Goal: Task Accomplishment & Management: Manage account settings

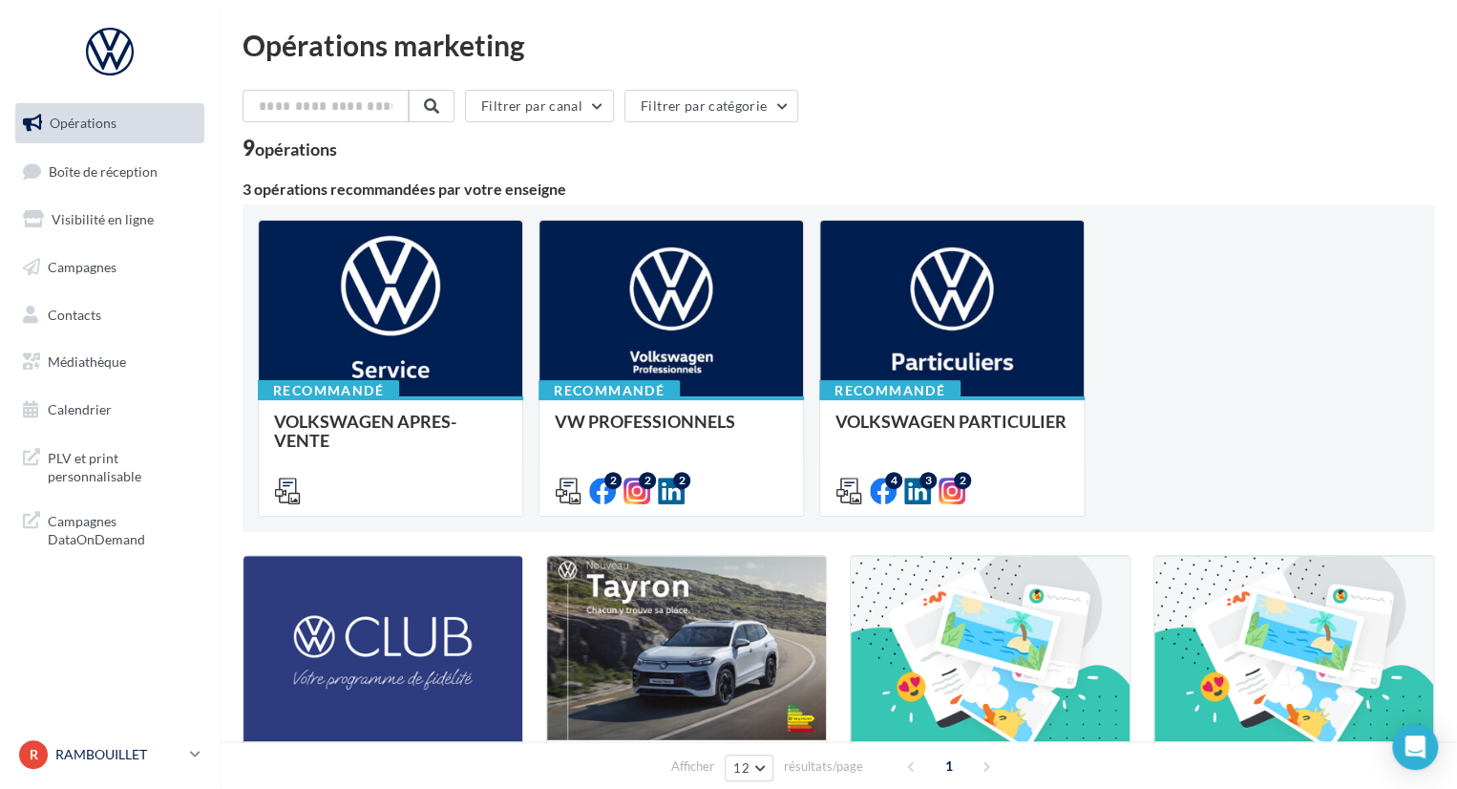
click at [193, 758] on icon at bounding box center [195, 754] width 11 height 16
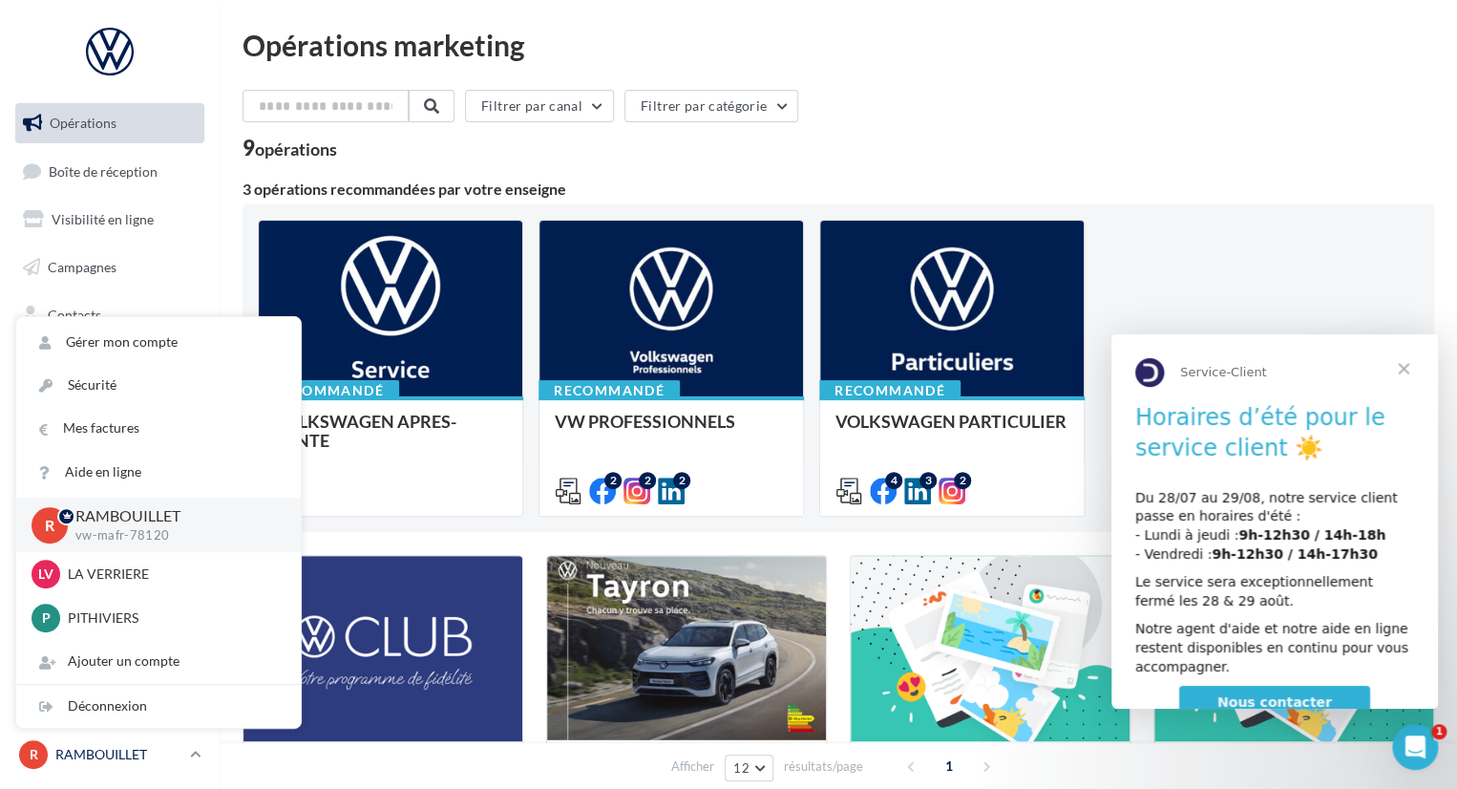
click at [199, 755] on icon at bounding box center [195, 754] width 11 height 16
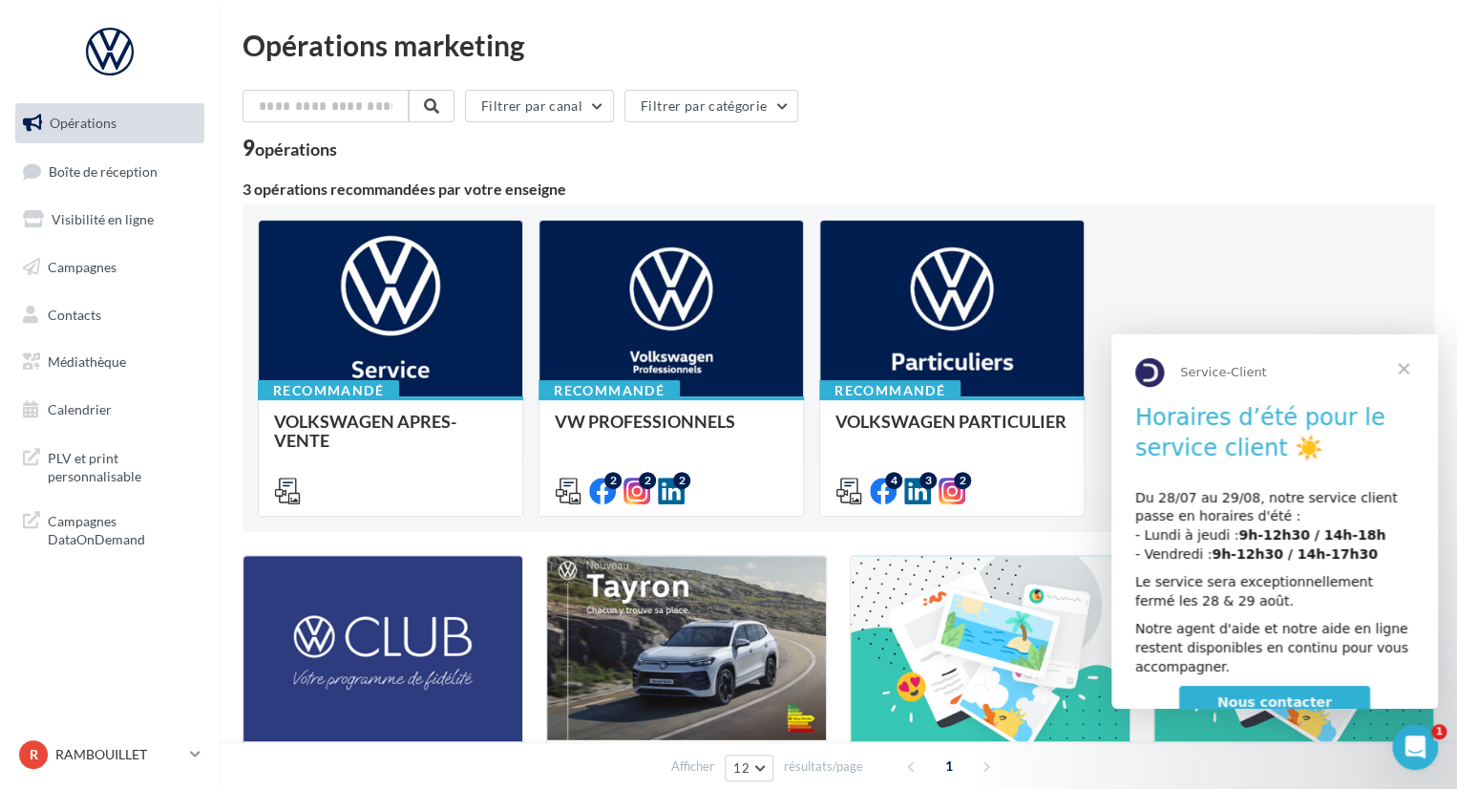
click at [1402, 369] on span "Fermer" at bounding box center [1403, 368] width 69 height 69
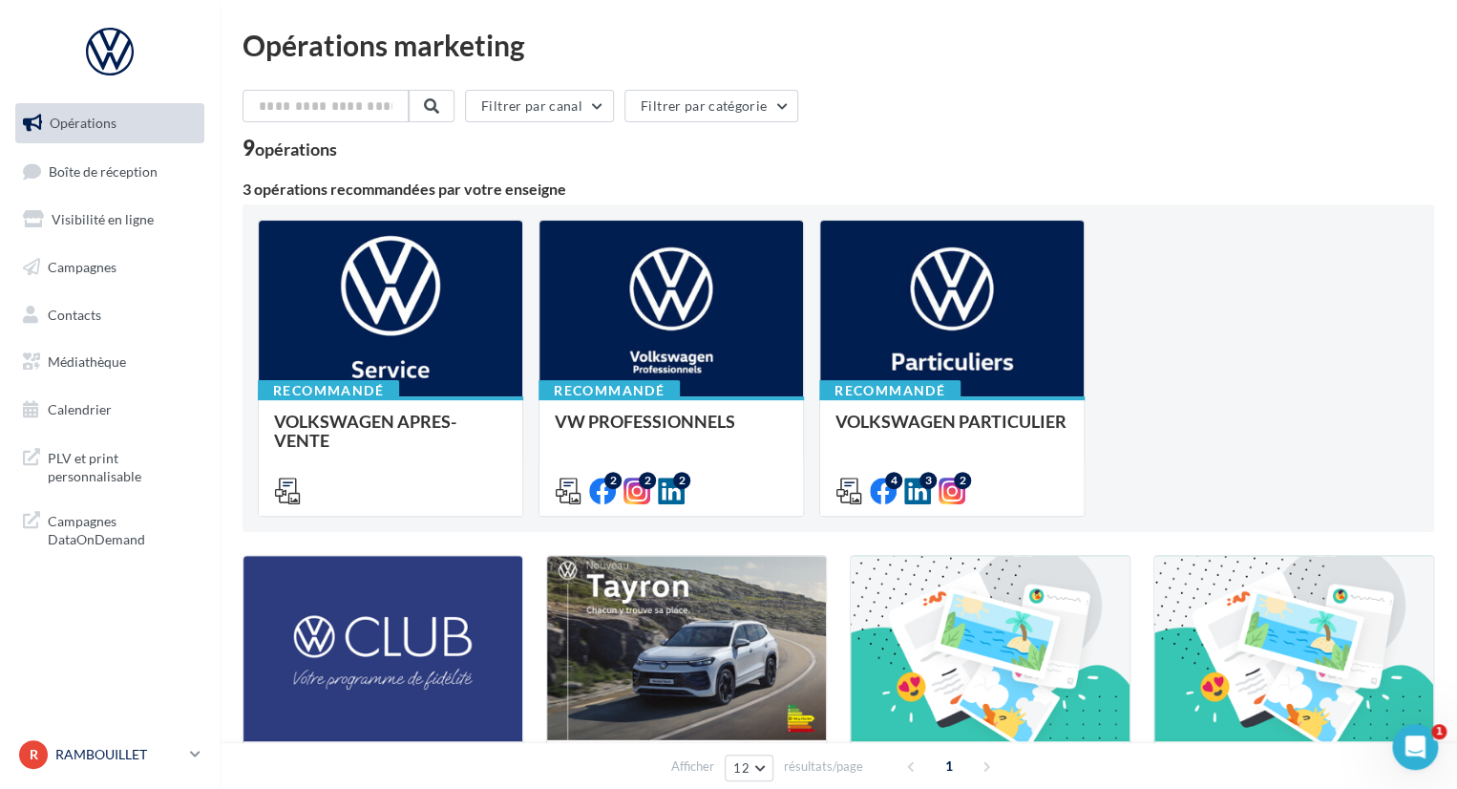
click at [191, 746] on icon at bounding box center [195, 754] width 11 height 16
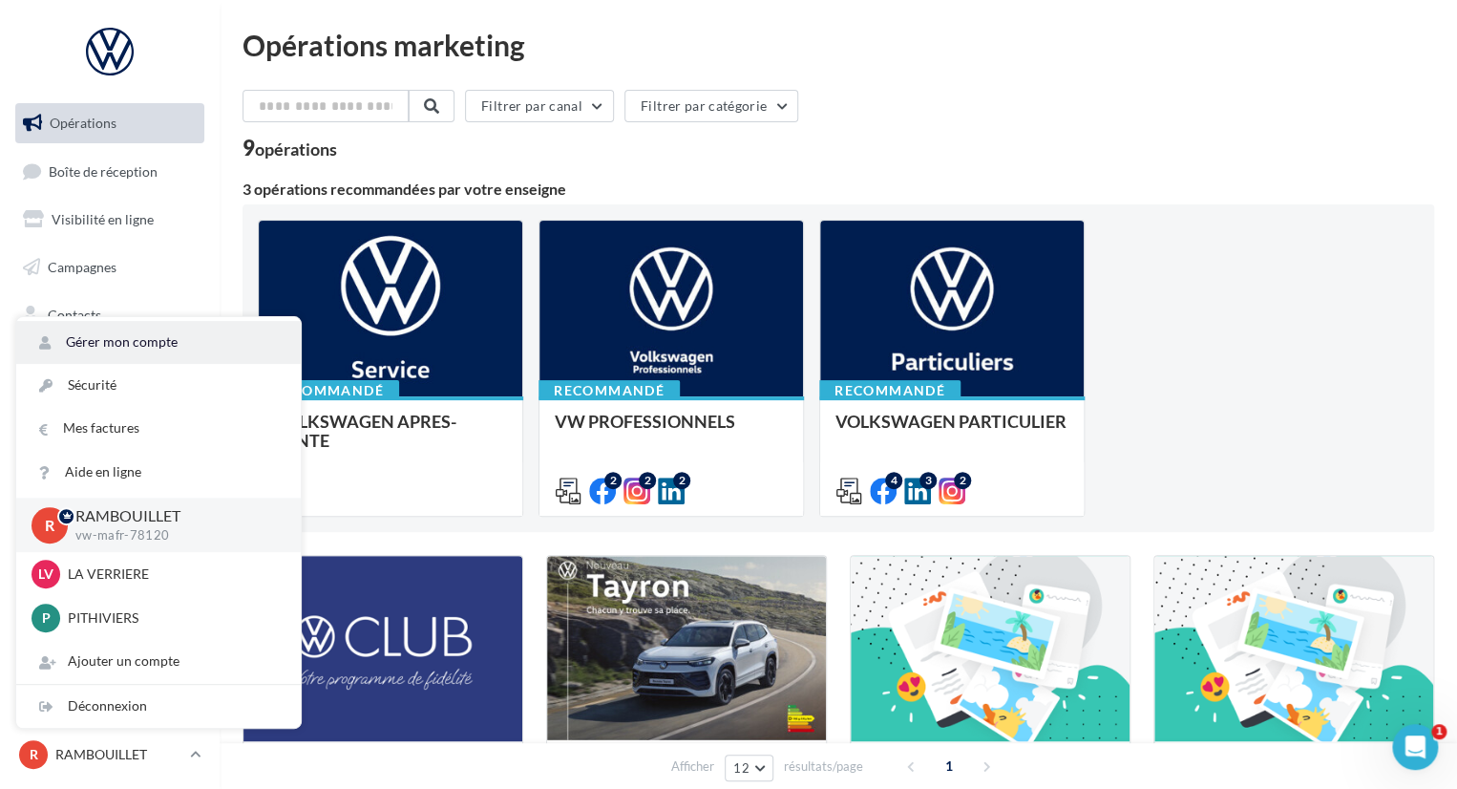
click at [107, 340] on link "Gérer mon compte" at bounding box center [158, 342] width 285 height 43
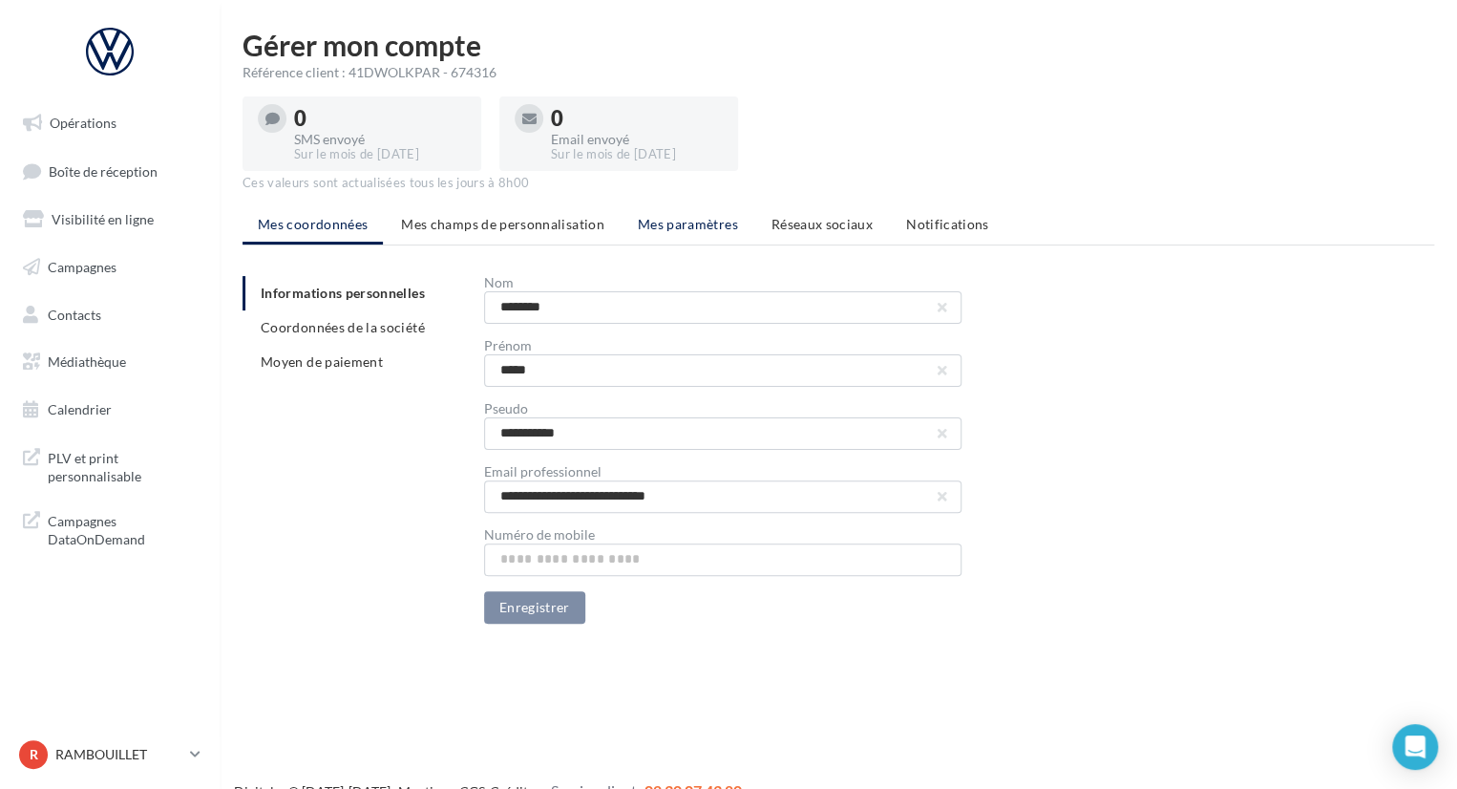
click at [641, 224] on span "Mes paramètres" at bounding box center [688, 224] width 100 height 16
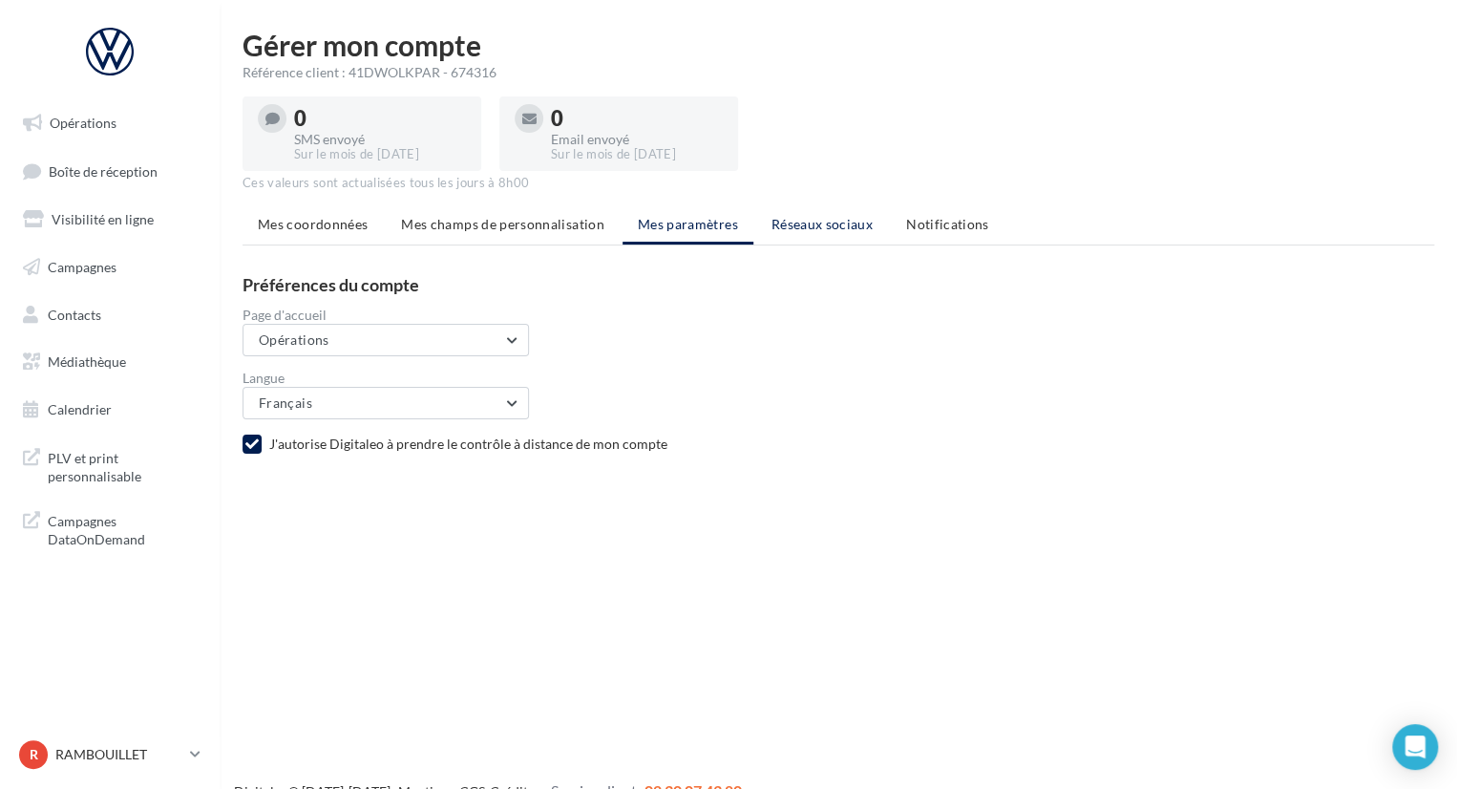
click at [810, 219] on span "Réseaux sociaux" at bounding box center [822, 224] width 101 height 16
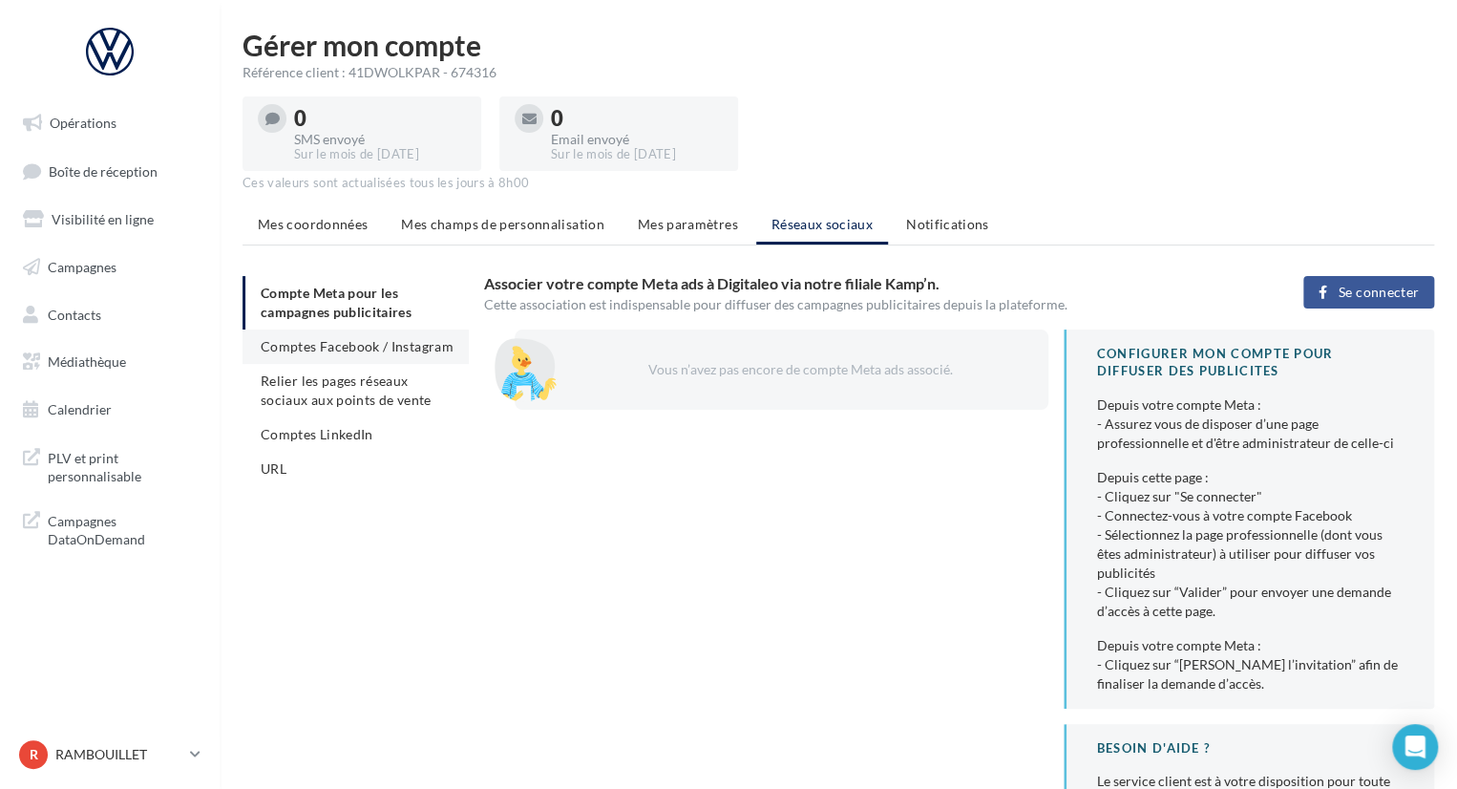
click at [368, 351] on span "Comptes Facebook / Instagram" at bounding box center [357, 346] width 193 height 16
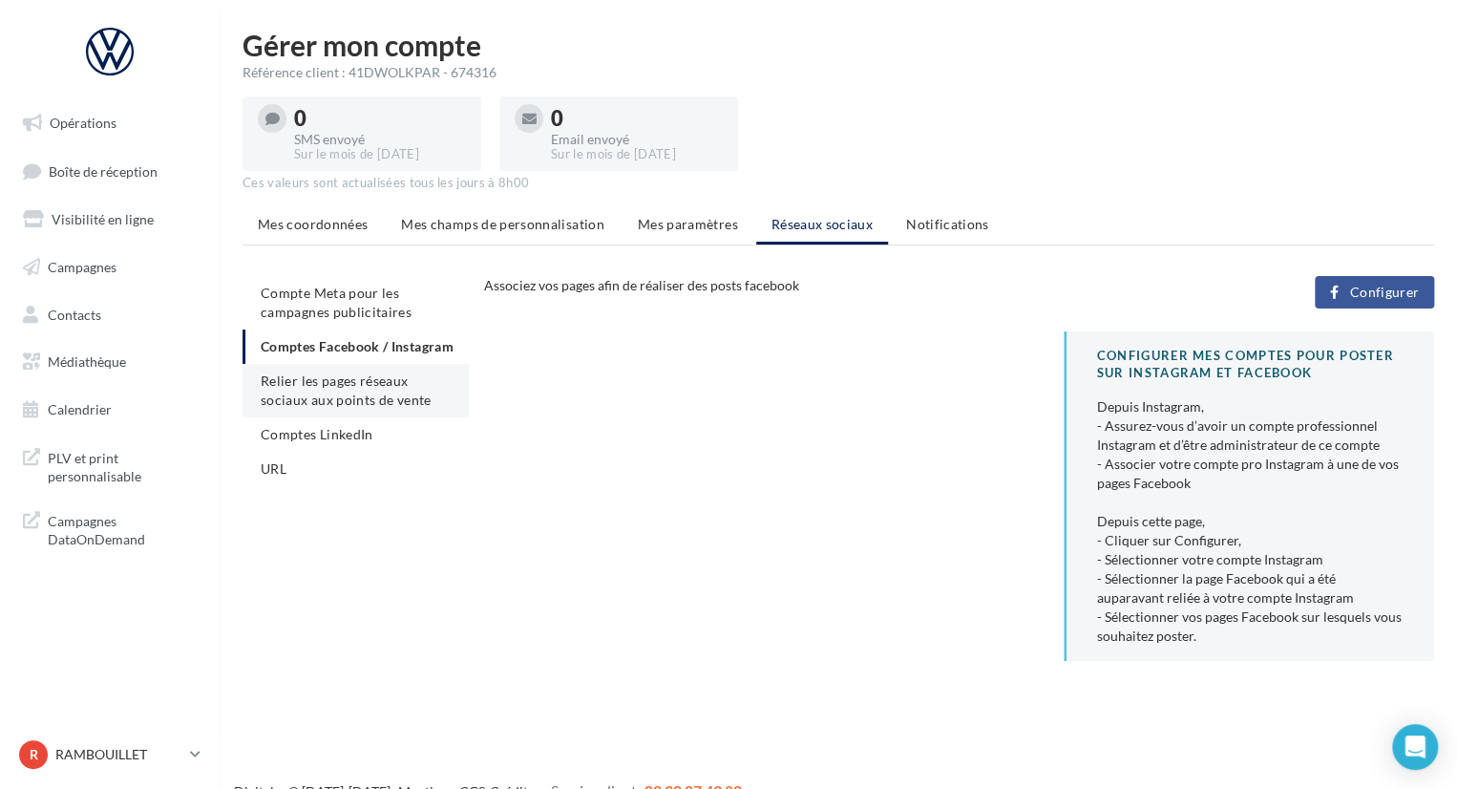
click at [307, 408] on span "Relier les pages réseaux sociaux aux points de vente" at bounding box center [346, 389] width 170 height 35
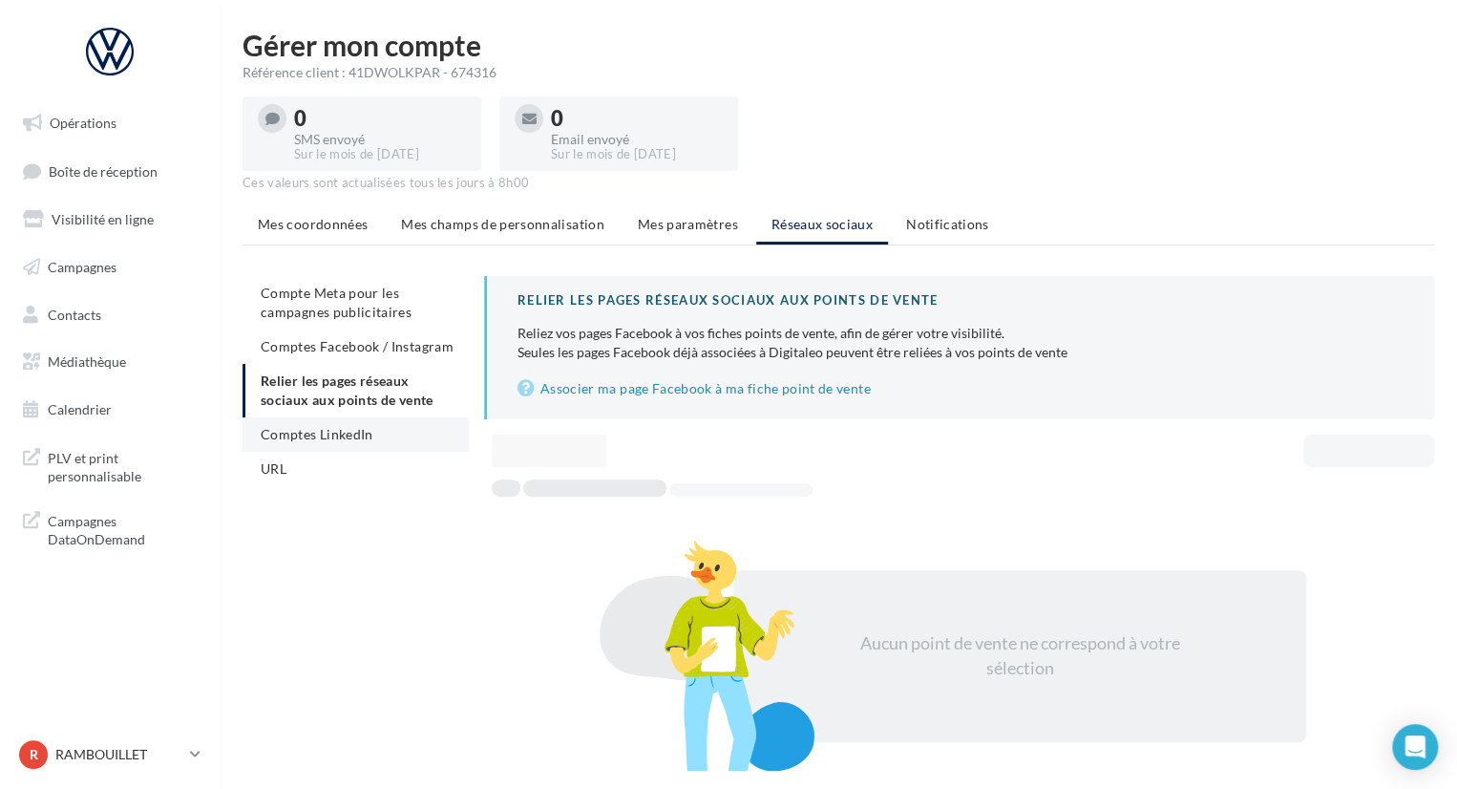
click at [278, 431] on span "Comptes LinkedIn" at bounding box center [317, 434] width 113 height 16
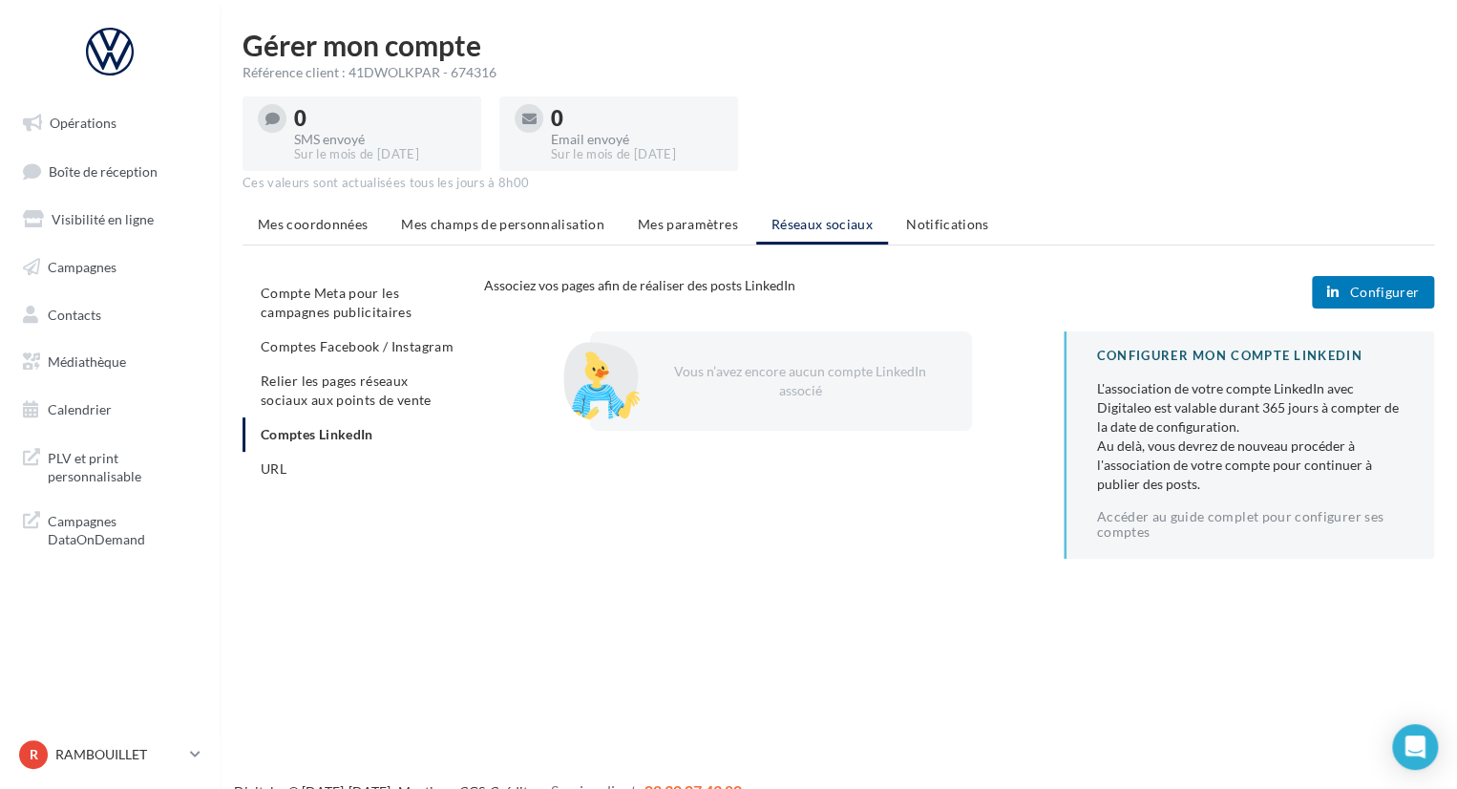
click at [1349, 288] on button "Configurer" at bounding box center [1373, 292] width 122 height 32
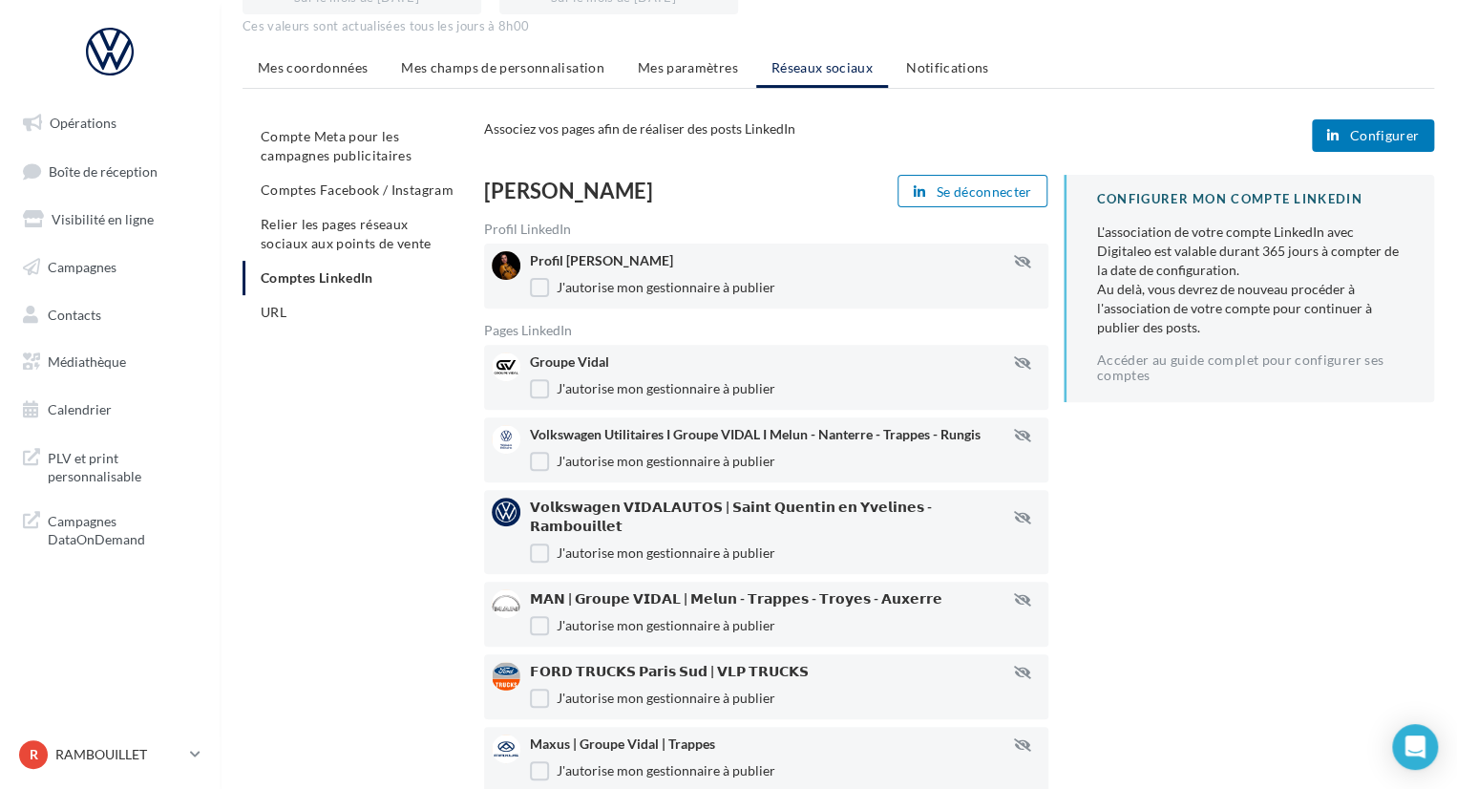
scroll to position [191, 0]
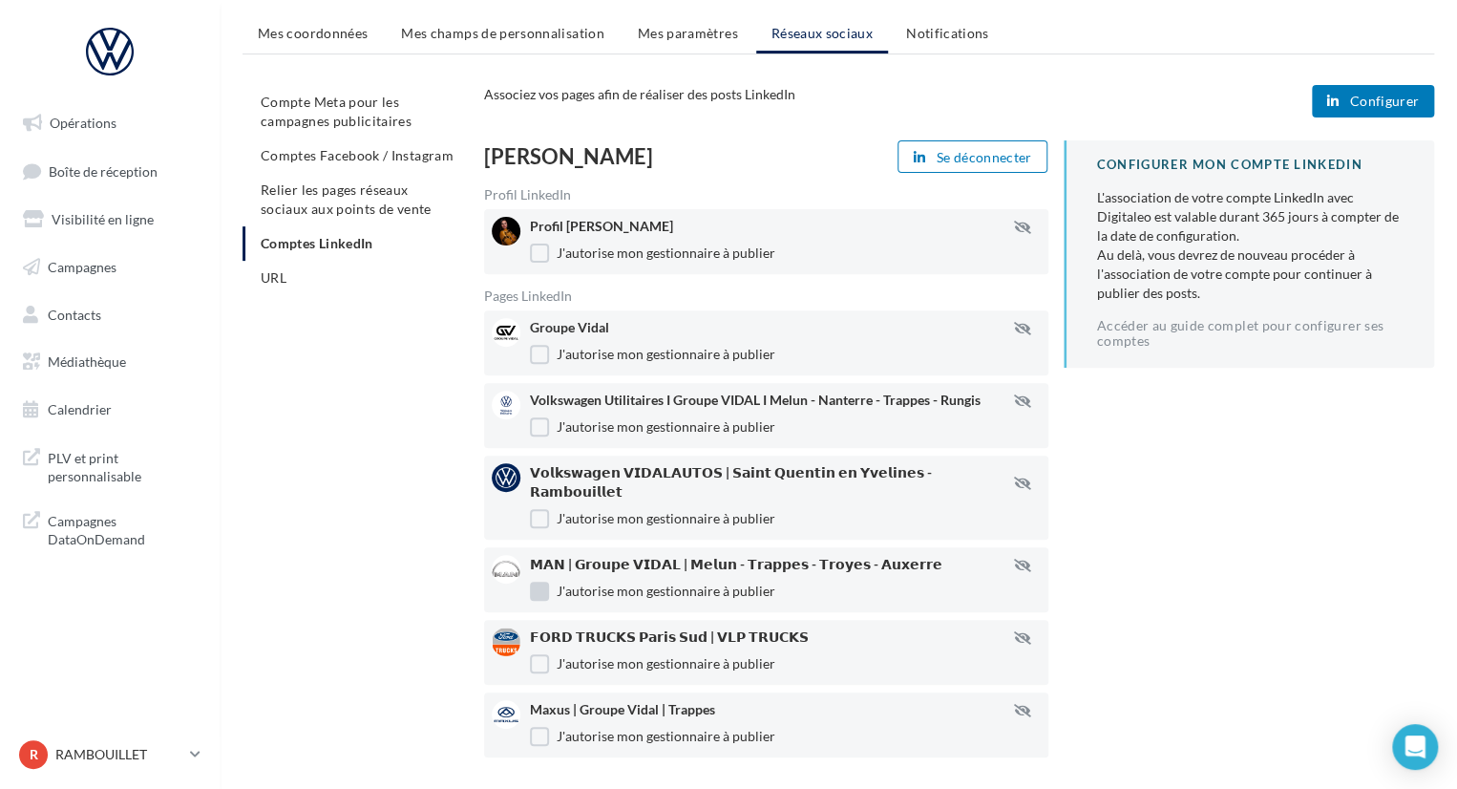
click at [544, 582] on label "J'autorise mon gestionnaire à publier" at bounding box center [652, 591] width 245 height 19
click at [538, 654] on label "J'autorise mon gestionnaire à publier" at bounding box center [652, 663] width 245 height 19
click at [539, 727] on label "J'autorise mon gestionnaire à publier" at bounding box center [652, 736] width 245 height 19
click at [540, 419] on label "J'autorise mon gestionnaire à publier" at bounding box center [652, 426] width 245 height 19
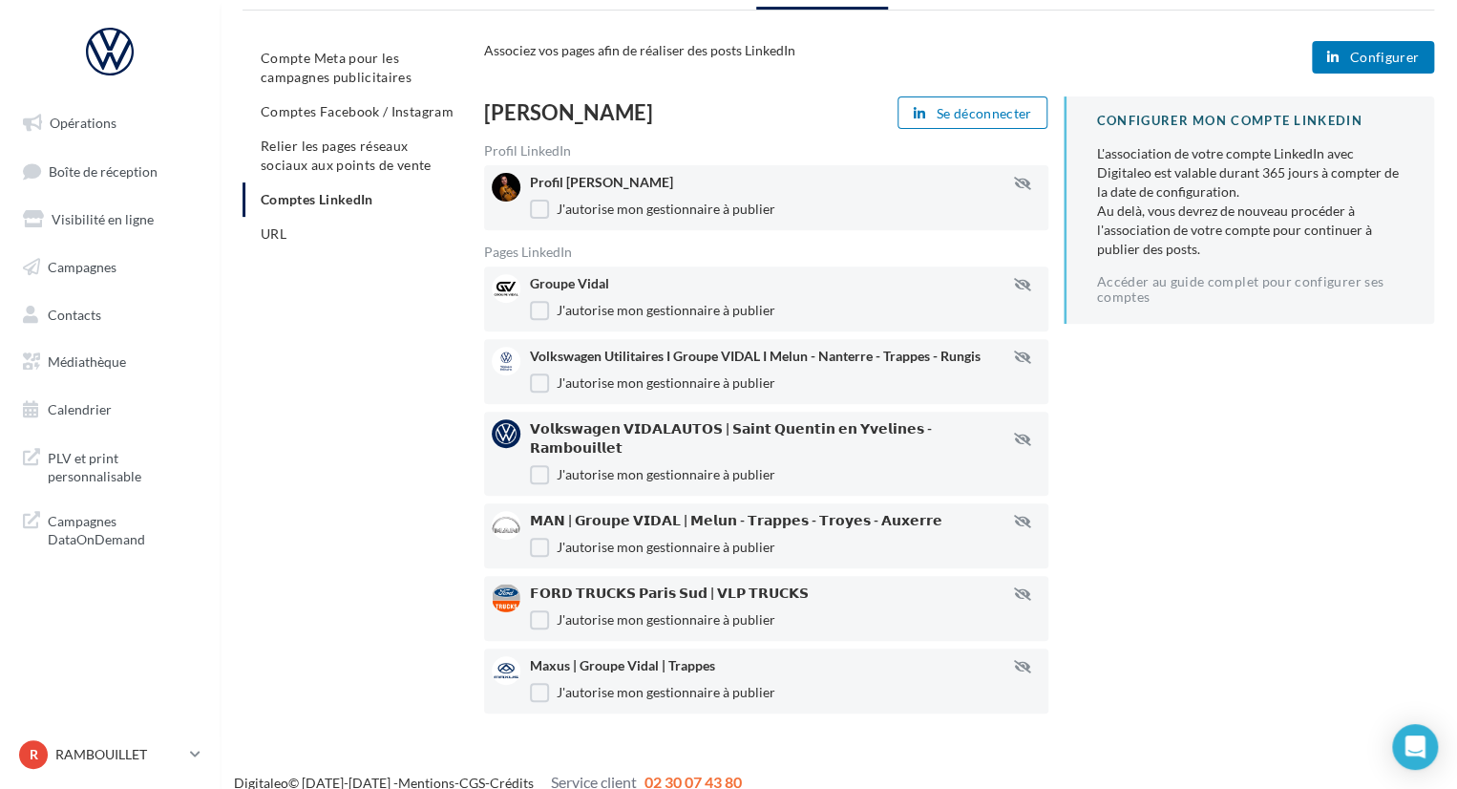
scroll to position [240, 0]
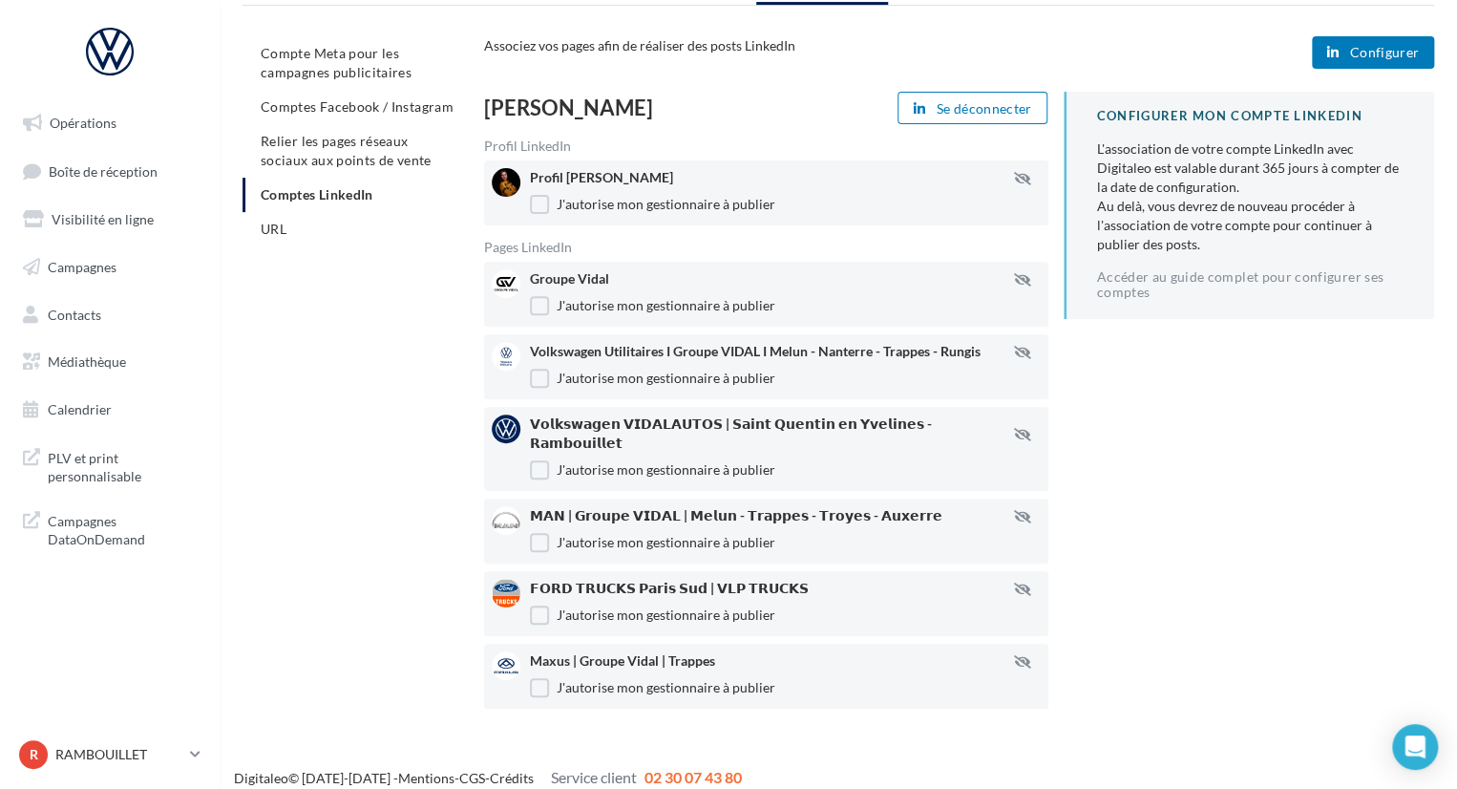
click at [1350, 44] on button "Configurer" at bounding box center [1373, 52] width 122 height 32
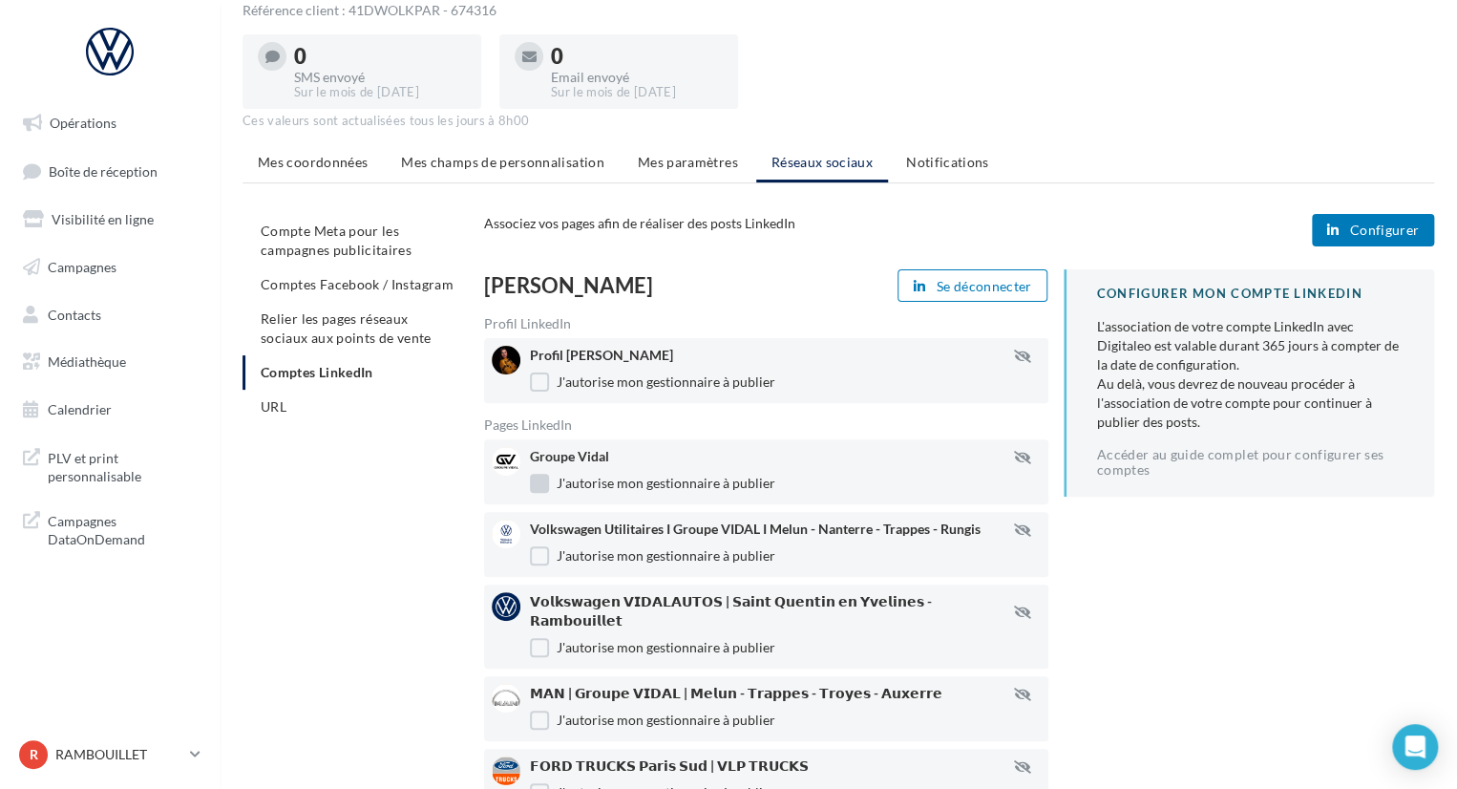
scroll to position [95, 0]
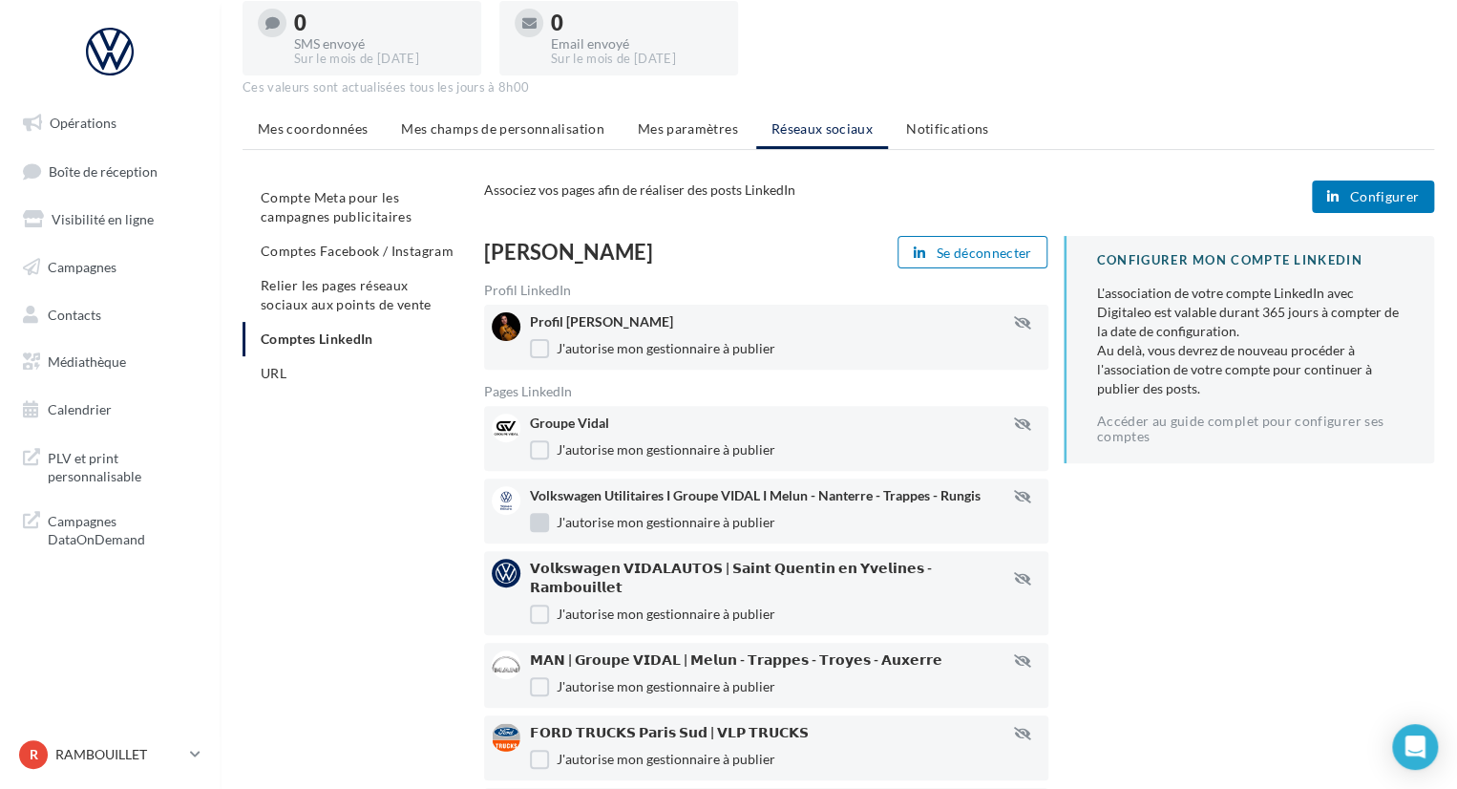
click at [538, 520] on label "J'autorise mon gestionnaire à publier" at bounding box center [652, 522] width 245 height 19
click at [535, 677] on label "J'autorise mon gestionnaire à publier" at bounding box center [652, 686] width 245 height 19
drag, startPoint x: 539, startPoint y: 740, endPoint x: 546, endPoint y: 720, distance: 21.5
click at [539, 750] on label "J'autorise mon gestionnaire à publier" at bounding box center [652, 759] width 245 height 19
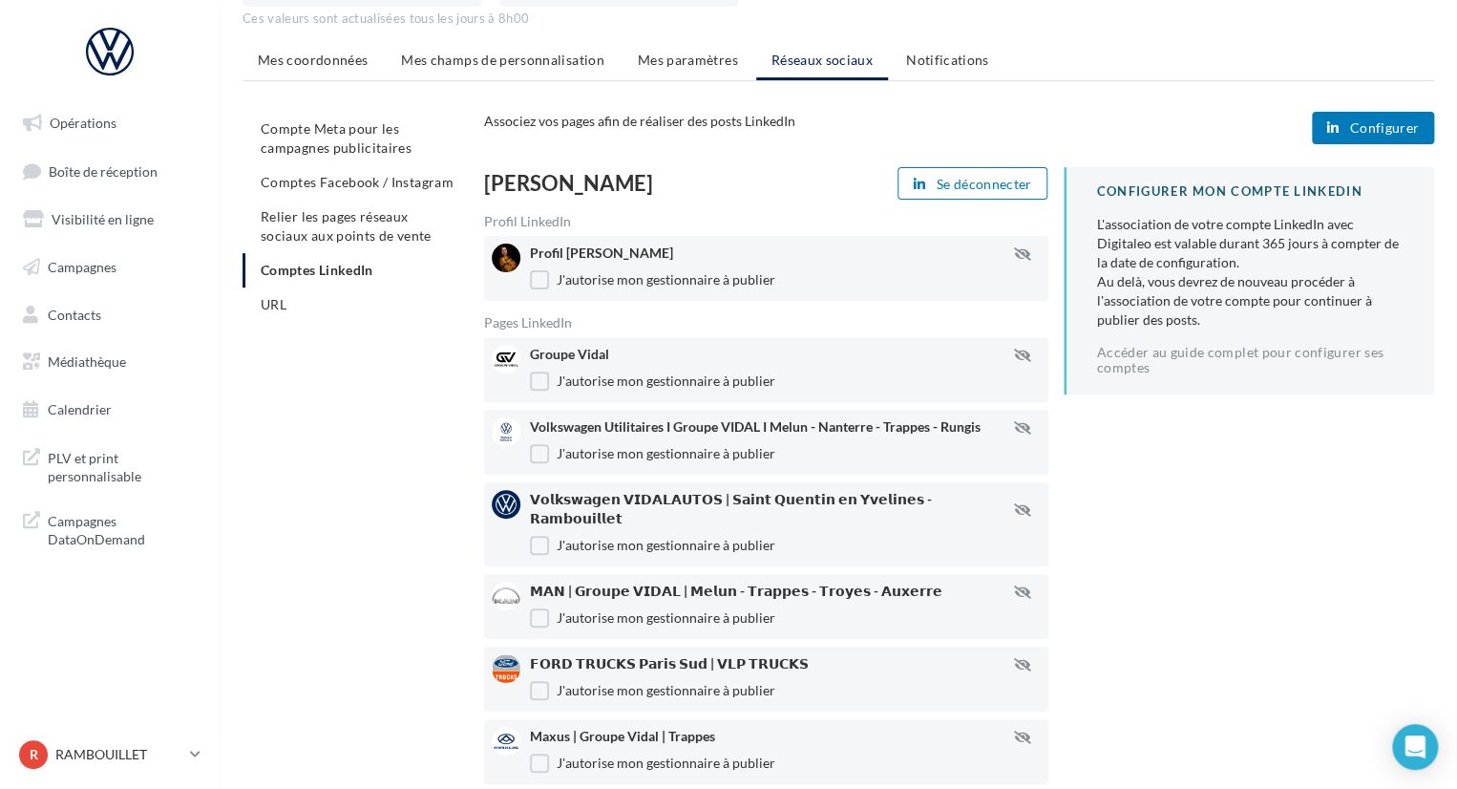
scroll to position [240, 0]
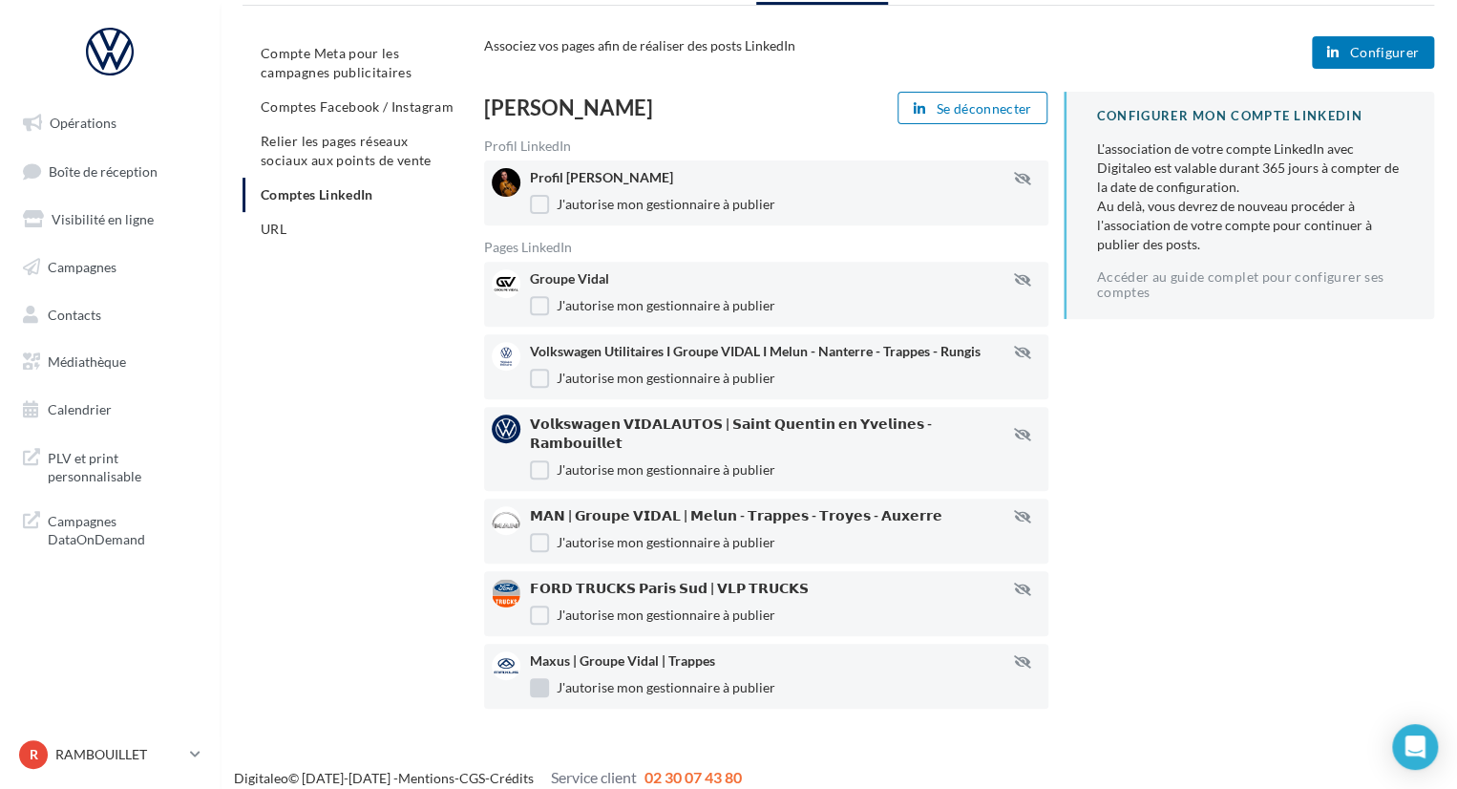
click at [538, 678] on label "J'autorise mon gestionnaire à publier" at bounding box center [652, 687] width 245 height 19
click at [264, 236] on li "URL" at bounding box center [356, 229] width 226 height 34
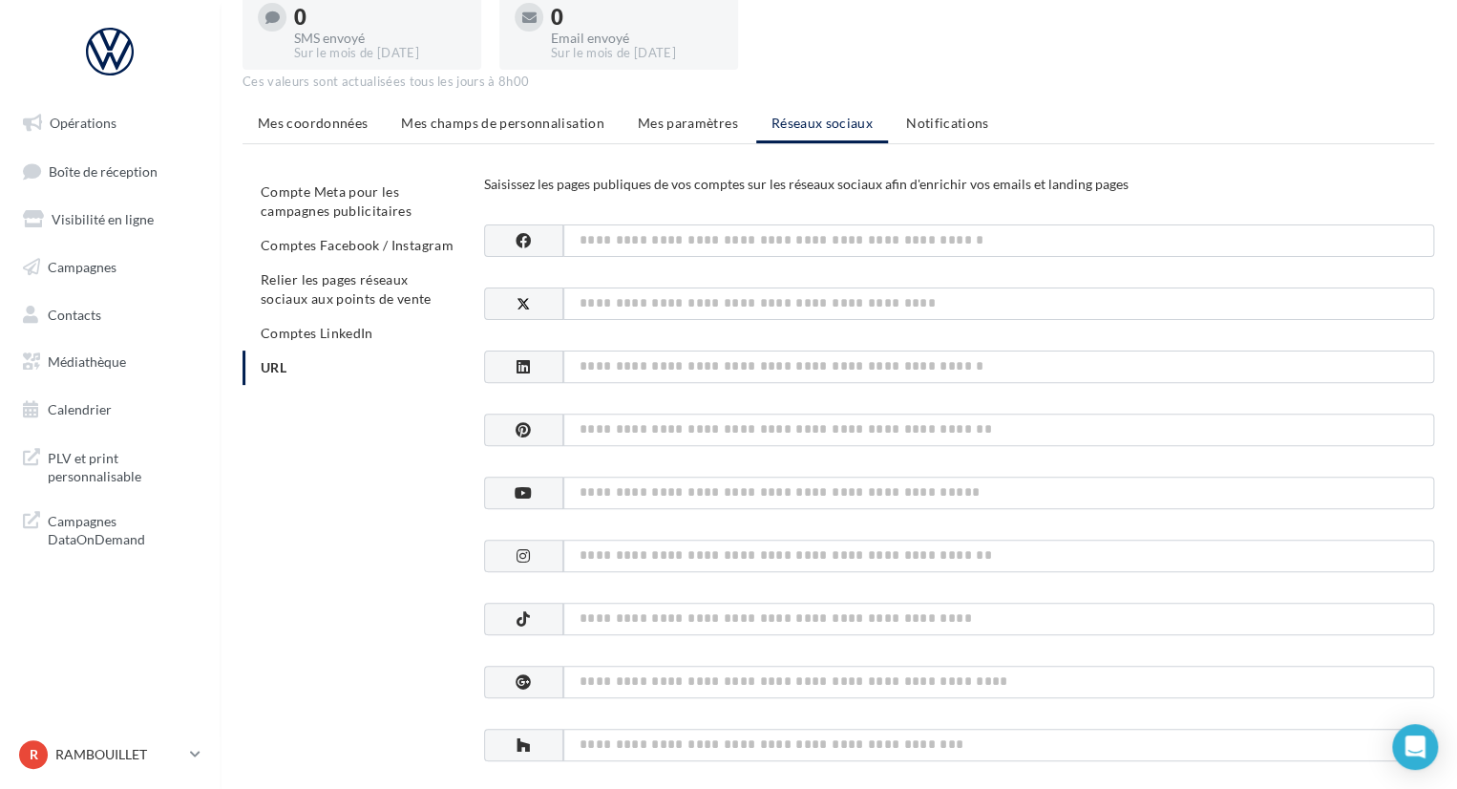
scroll to position [82, 0]
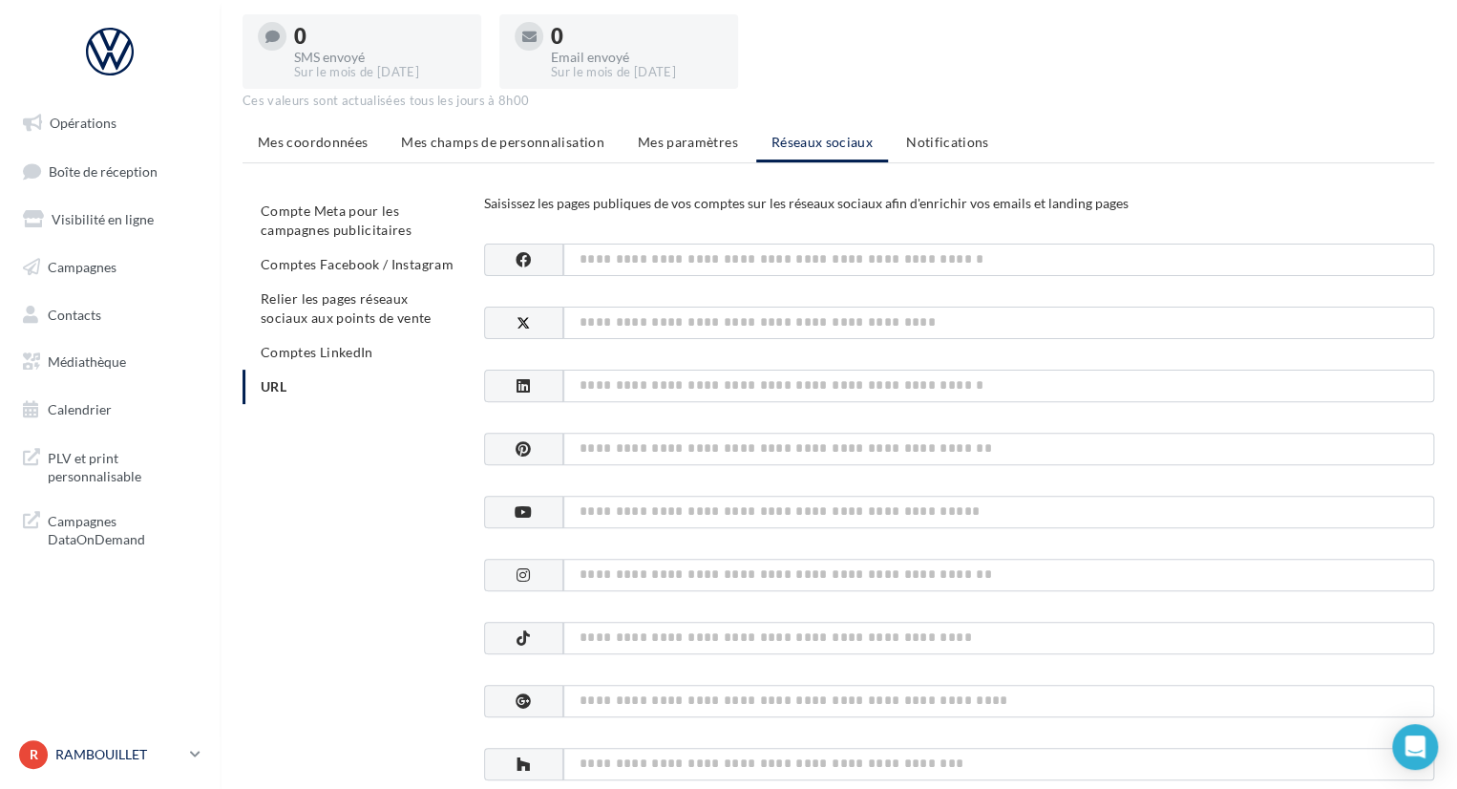
click at [196, 750] on icon at bounding box center [195, 754] width 11 height 16
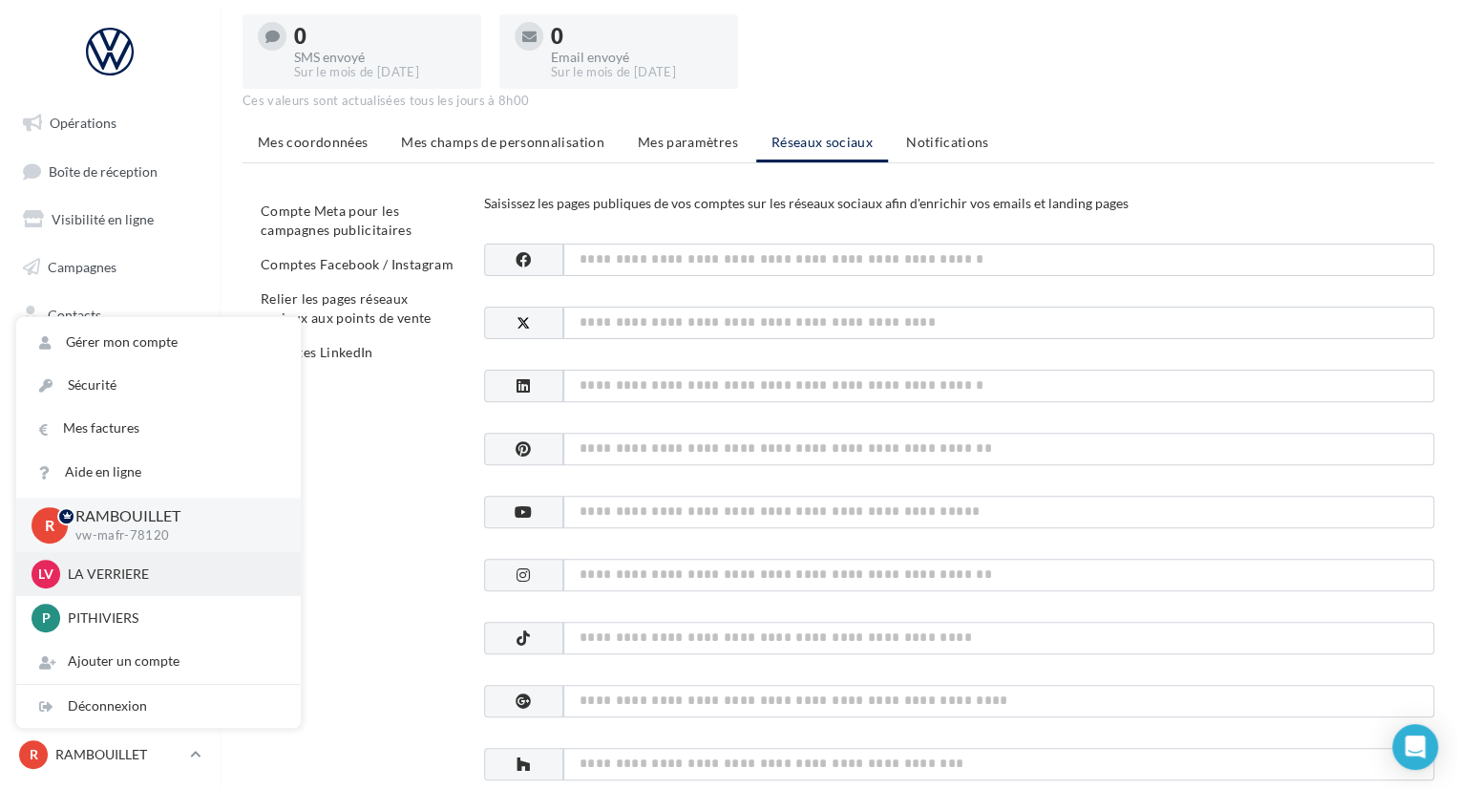
click at [146, 585] on div "LV LA VERRIERE vw-mafr-78320" at bounding box center [159, 574] width 254 height 29
